Goal: Task Accomplishment & Management: Use online tool/utility

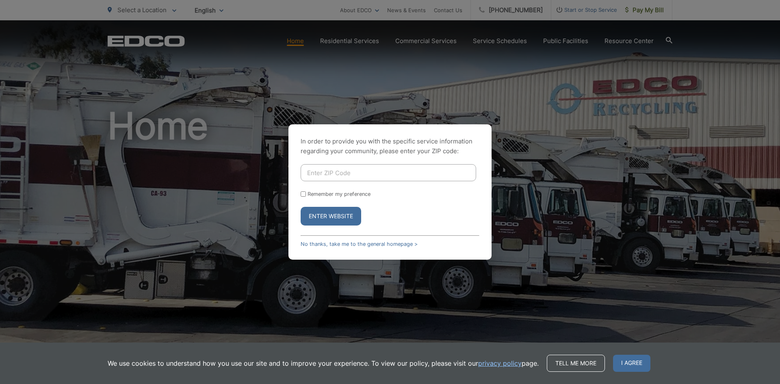
click at [379, 172] on input "Enter ZIP Code" at bounding box center [389, 172] width 176 height 17
type input "91945"
click at [345, 218] on button "Enter Website" at bounding box center [331, 216] width 61 height 19
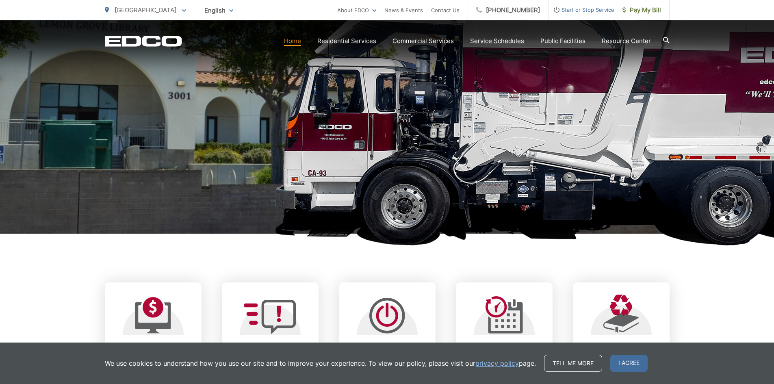
scroll to position [203, 0]
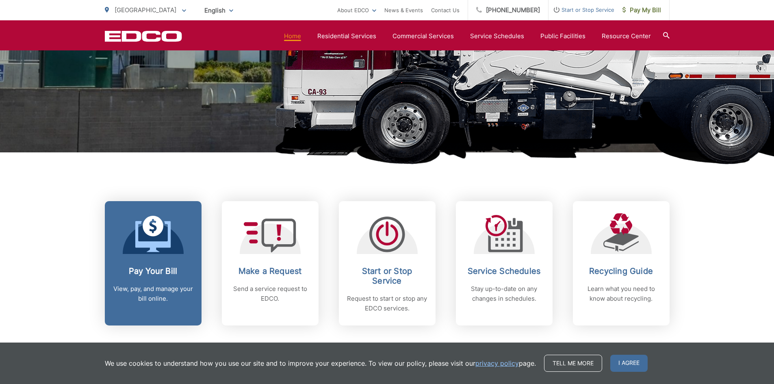
click at [167, 287] on p "View, pay, and manage your bill online." at bounding box center [153, 294] width 80 height 20
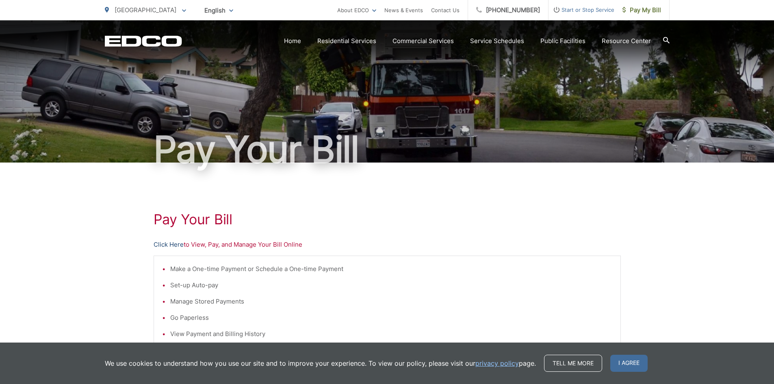
click at [180, 245] on link "Click Here" at bounding box center [169, 245] width 30 height 10
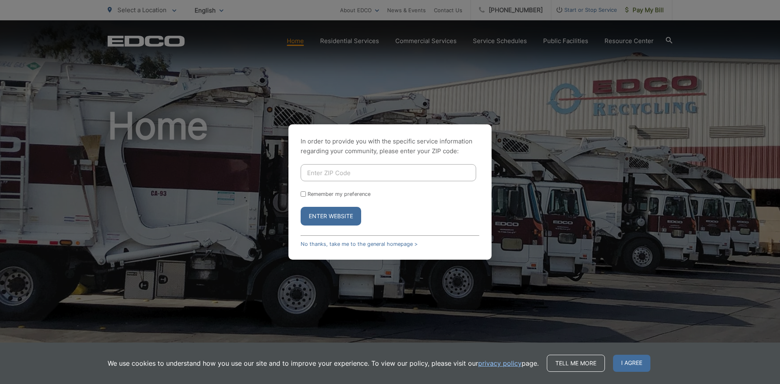
click at [370, 172] on input "Enter ZIP Code" at bounding box center [389, 172] width 176 height 17
type input "92101"
click at [351, 217] on button "Enter Website" at bounding box center [331, 216] width 61 height 19
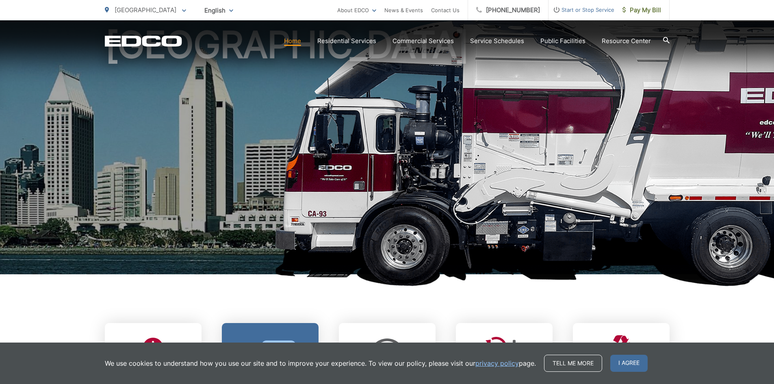
scroll to position [203, 0]
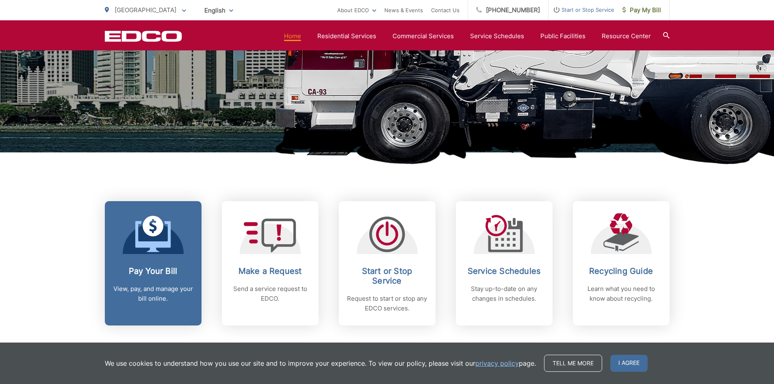
click at [137, 291] on p "View, pay, and manage your bill online." at bounding box center [153, 294] width 80 height 20
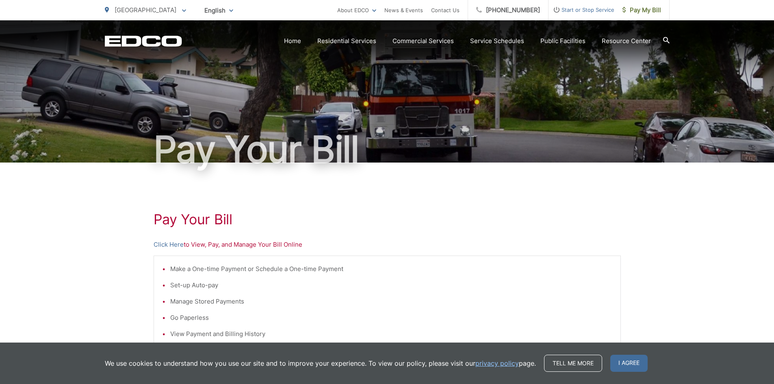
click at [201, 246] on p "Click Here to View, Pay, and Manage Your Bill Online" at bounding box center [387, 245] width 467 height 10
click at [171, 247] on link "Click Here" at bounding box center [169, 245] width 30 height 10
